Goal: Transaction & Acquisition: Download file/media

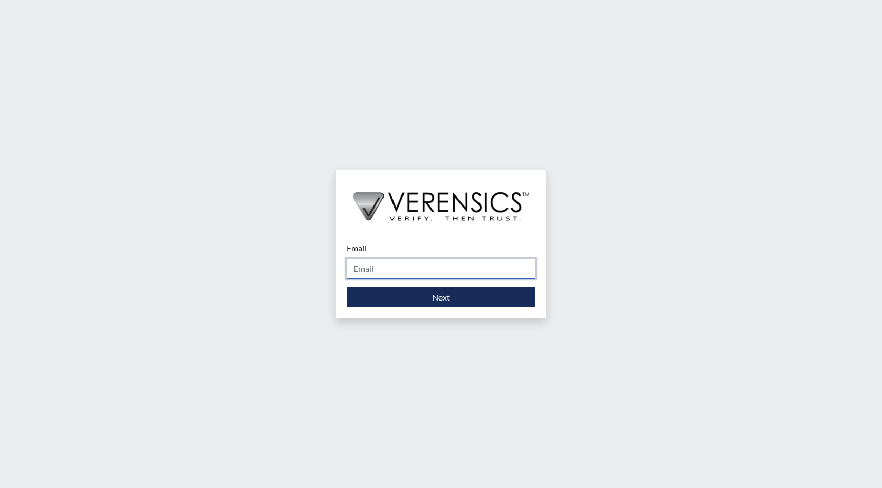
drag, startPoint x: 390, startPoint y: 272, endPoint x: 396, endPoint y: 263, distance: 10.7
click at [390, 272] on input "Email" at bounding box center [441, 269] width 189 height 20
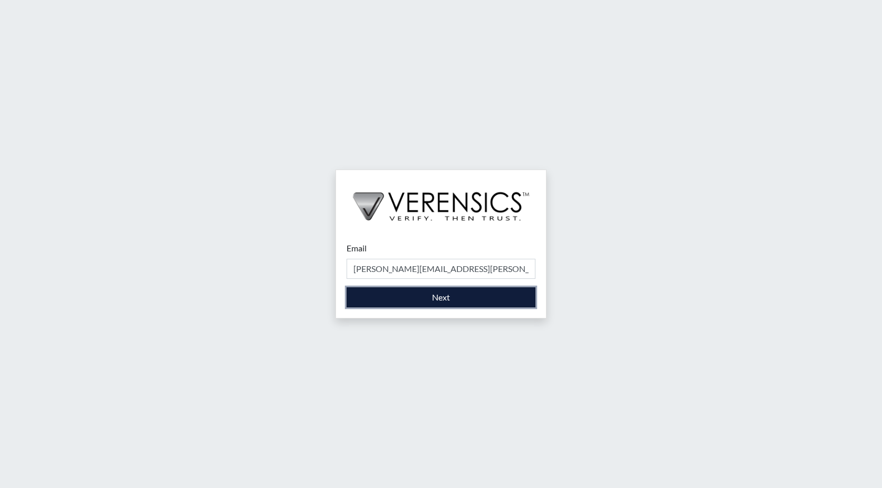
click at [426, 300] on button "Next" at bounding box center [441, 297] width 189 height 20
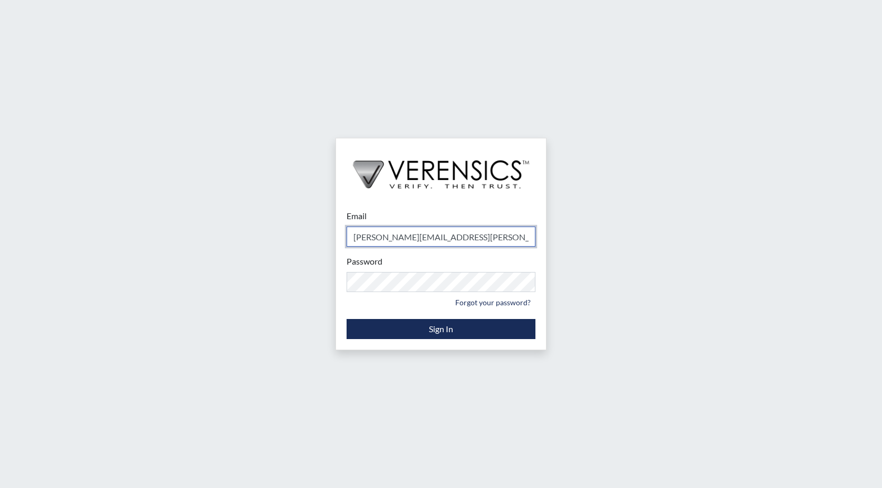
type input "[PERSON_NAME][EMAIL_ADDRESS][PERSON_NAME][DOMAIN_NAME]"
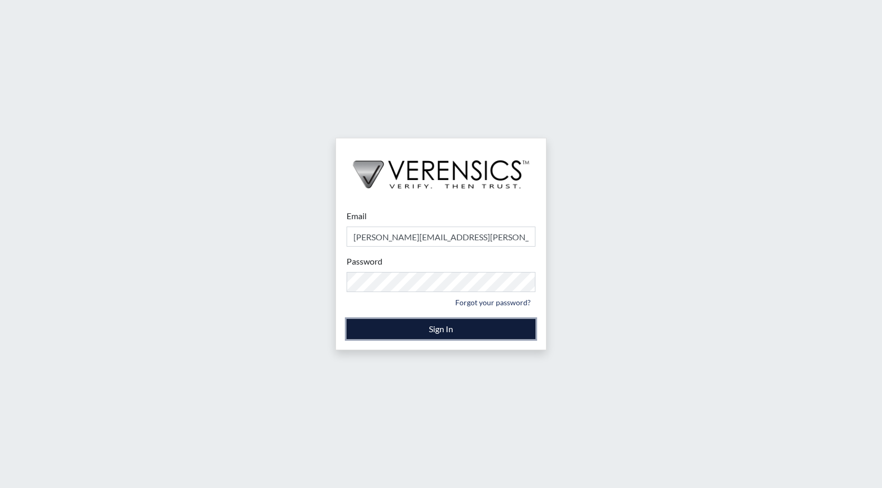
click at [447, 327] on button "Sign In" at bounding box center [441, 329] width 189 height 20
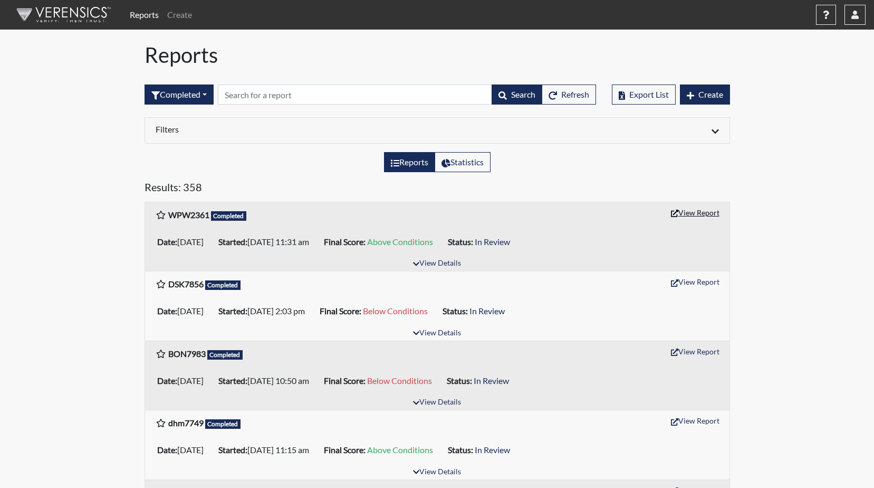
click at [691, 214] on button "View Report" at bounding box center [695, 212] width 58 height 16
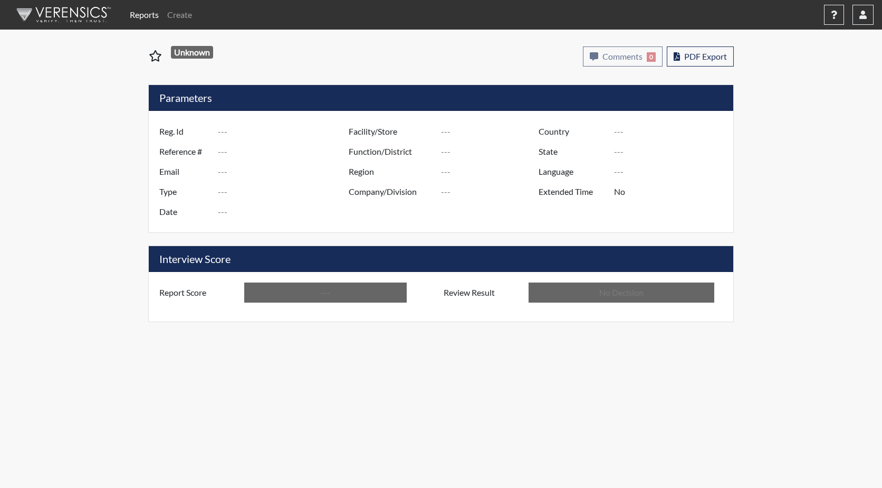
type input "WPW2361"
type input "51740"
type input "---"
type input "Corrections Pre-Employment"
type input "Oct 15, 2025"
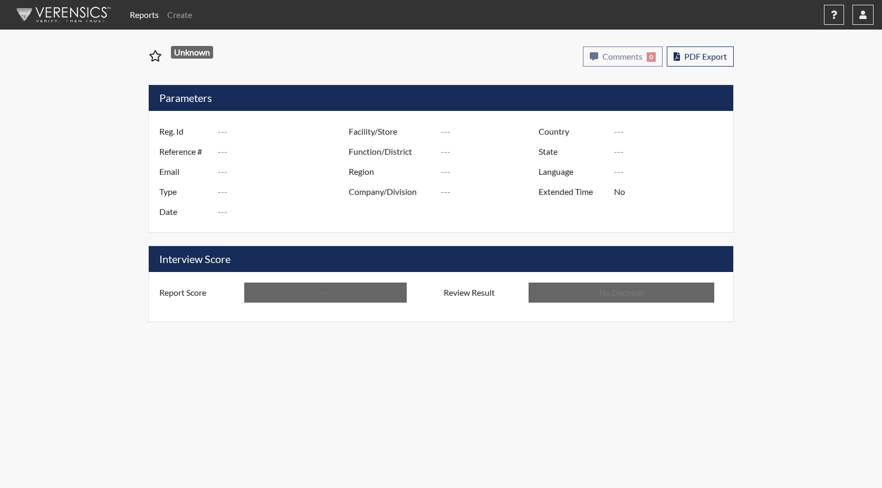
type input "GD&CP SMU*+"
type input "[GEOGRAPHIC_DATA]"
type input "[US_STATE]"
type input "English"
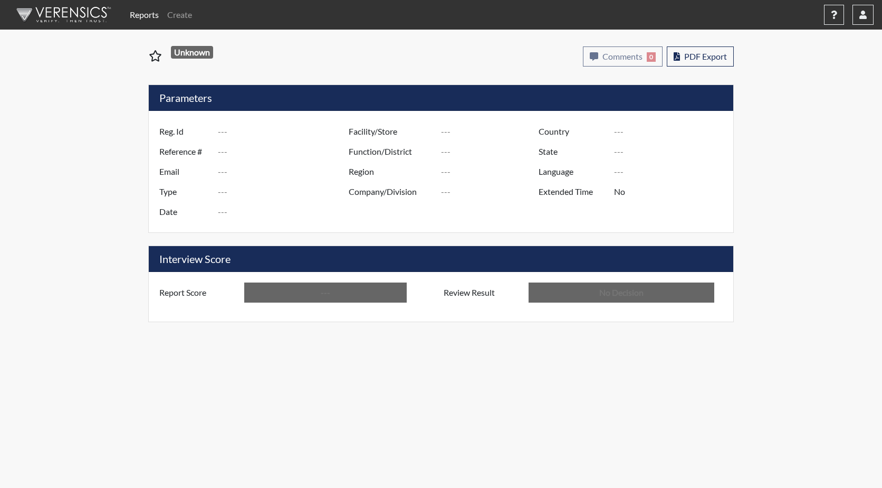
type input "Above Conditions"
type input "In Review"
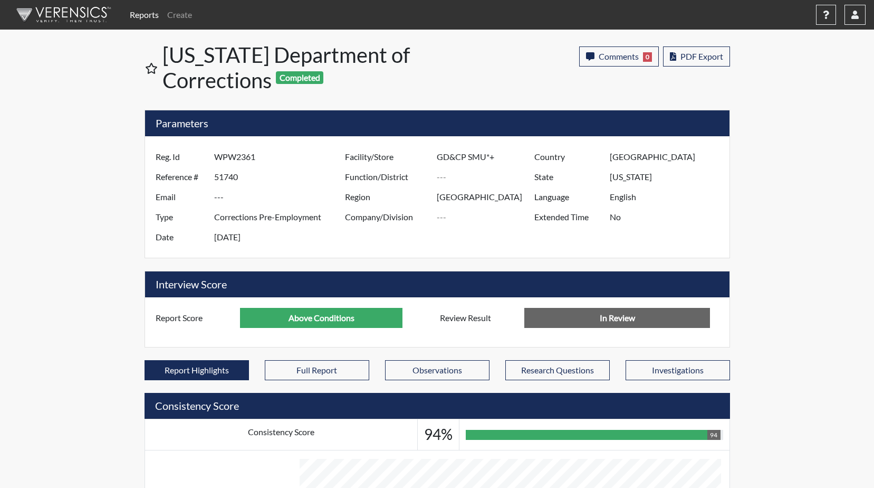
scroll to position [175, 438]
click at [683, 57] on span "PDF Export" at bounding box center [702, 56] width 43 height 10
